Goal: Task Accomplishment & Management: Manage account settings

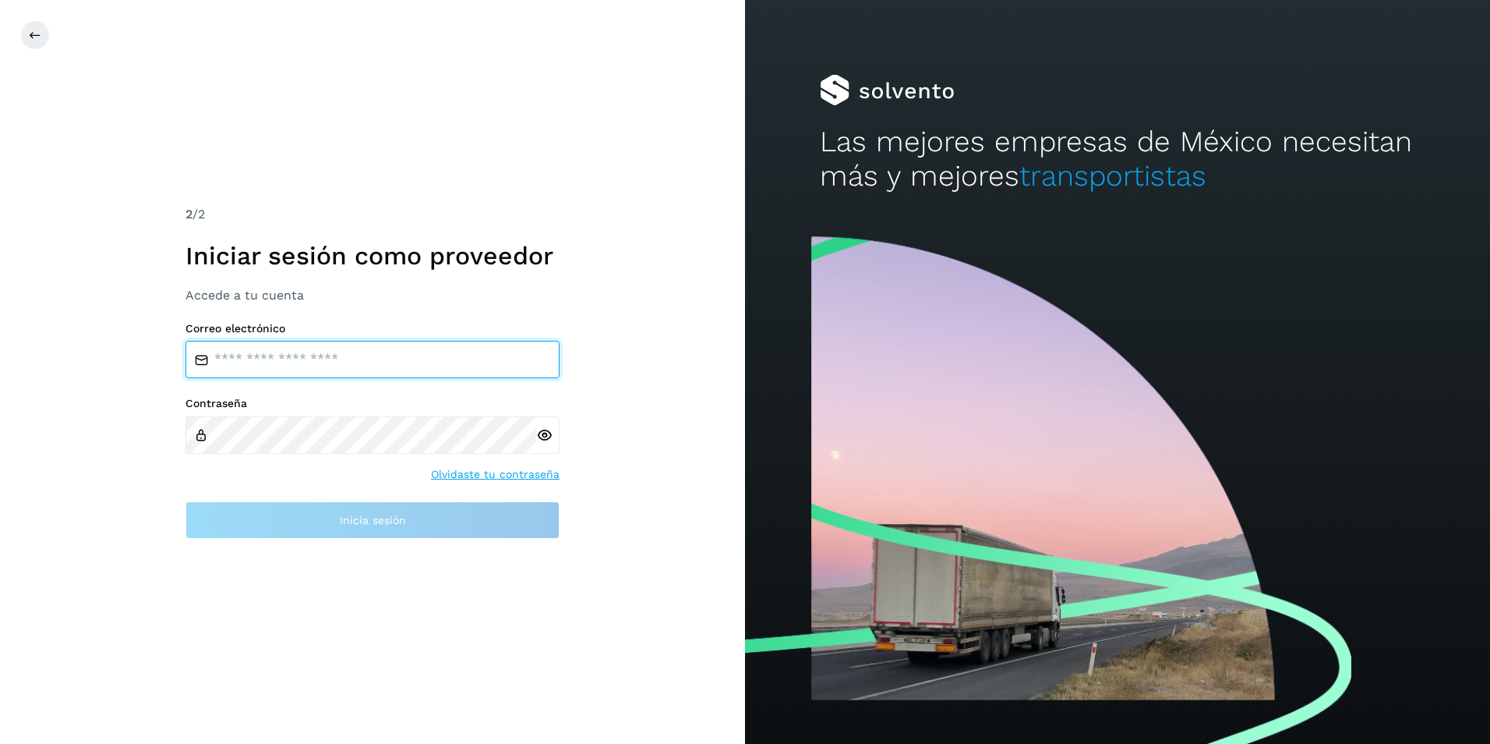
click at [268, 368] on input "email" at bounding box center [373, 359] width 374 height 37
click at [447, 360] on input "email" at bounding box center [373, 359] width 374 height 37
type input "**********"
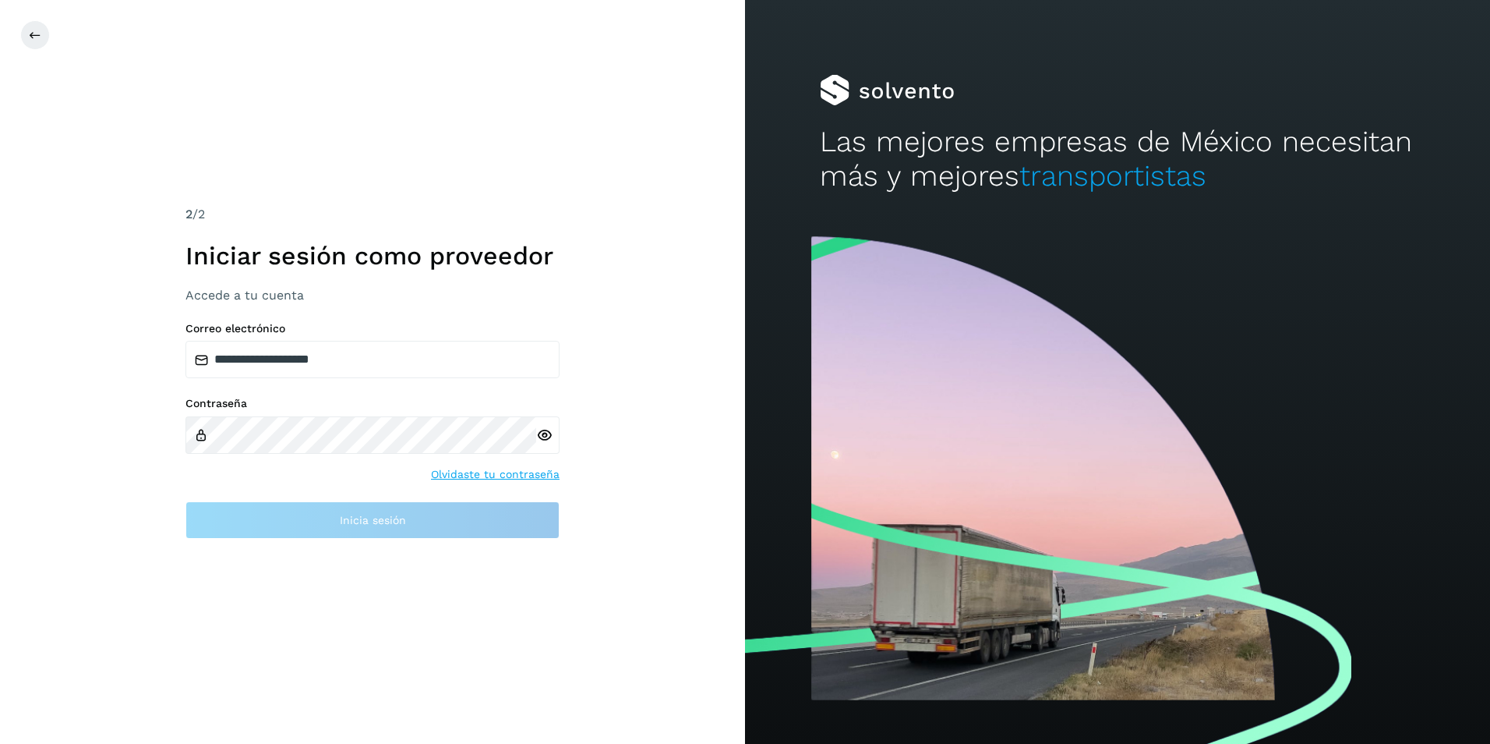
click at [545, 435] on div at bounding box center [547, 434] width 23 height 37
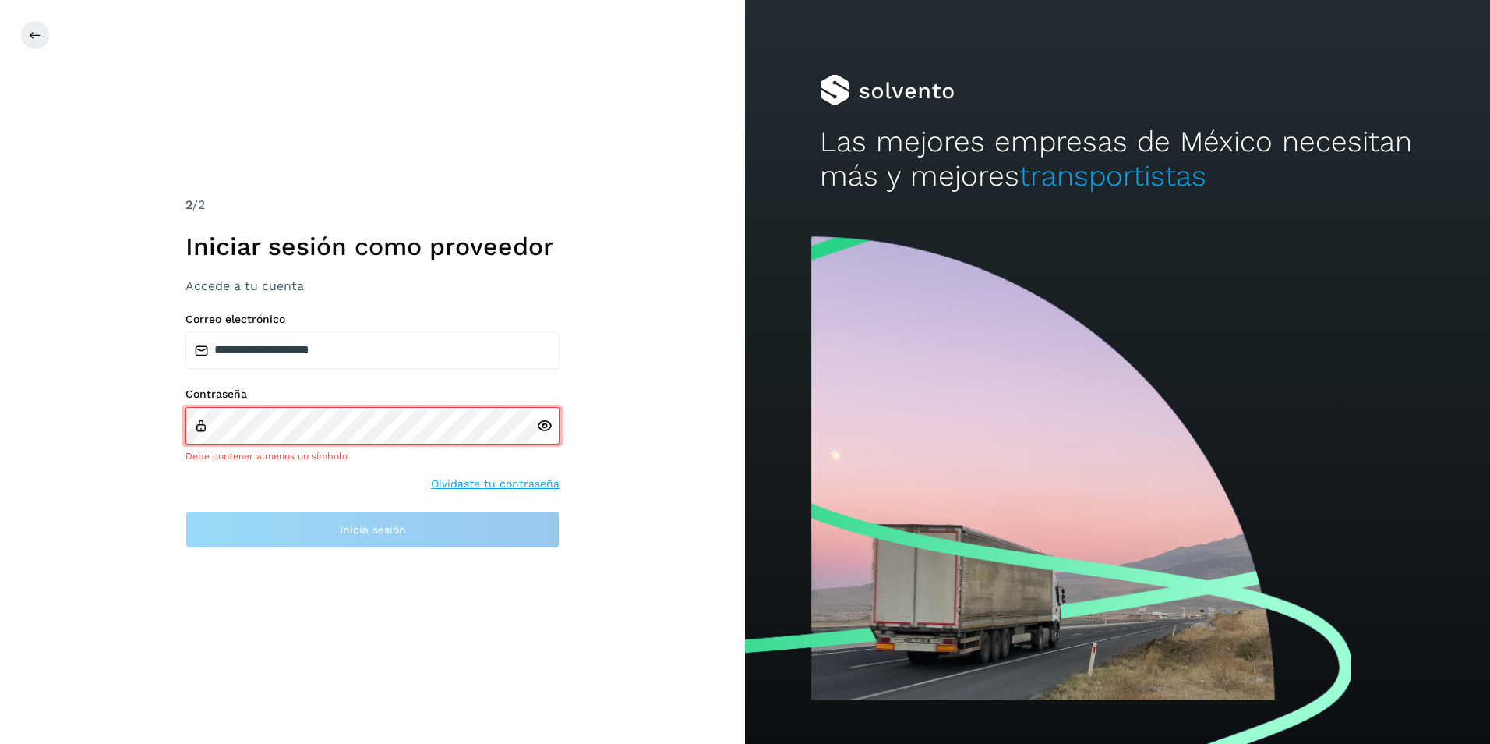
click at [549, 419] on icon at bounding box center [544, 426] width 16 height 16
click at [549, 427] on icon at bounding box center [544, 426] width 16 height 16
